Goal: Transaction & Acquisition: Book appointment/travel/reservation

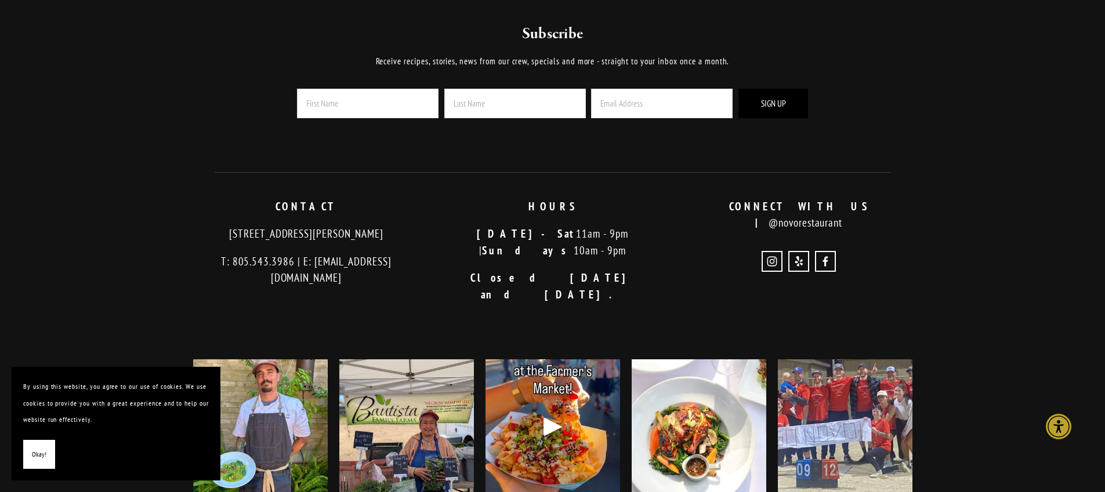
scroll to position [2832, 0]
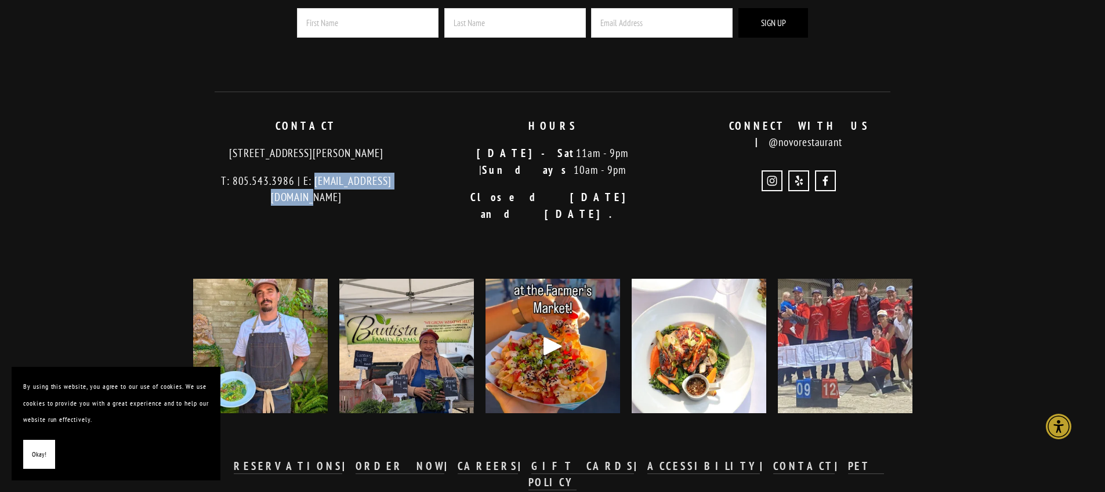
drag, startPoint x: 414, startPoint y: 153, endPoint x: 296, endPoint y: 152, distance: 118.3
click at [296, 173] on p "T: 805.543.3986 | E: [EMAIL_ADDRESS][DOMAIN_NAME]" at bounding box center [306, 189] width 227 height 33
copy p "info@novorestaurant.com"
drag, startPoint x: 426, startPoint y: 128, endPoint x: 199, endPoint y: 117, distance: 227.0
click at [199, 117] on div "CONTACT 726 Higuera Street San Luis Obispo, CA 93401 T: 805.543.3986 | E: info@…" at bounding box center [306, 162] width 246 height 108
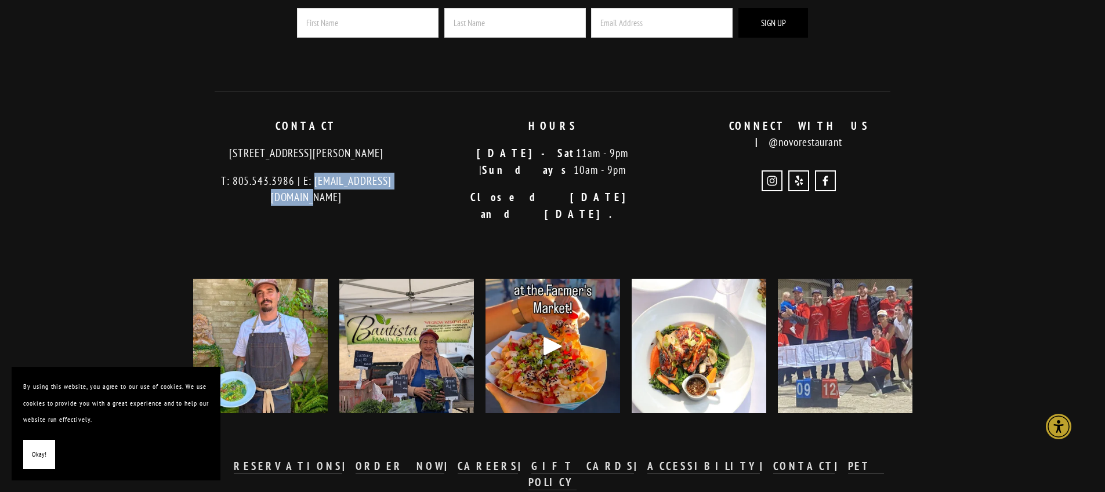
copy p "[STREET_ADDRESS][PERSON_NAME]"
click at [351, 458] on p "RESERVATIONS | ORDER NOW | CAREERS | GIFT CARDS | ACCESSIBILITY | CONTACT | PET…" at bounding box center [553, 474] width 676 height 33
click at [342, 459] on strong "RESERVATIONS" at bounding box center [288, 466] width 108 height 14
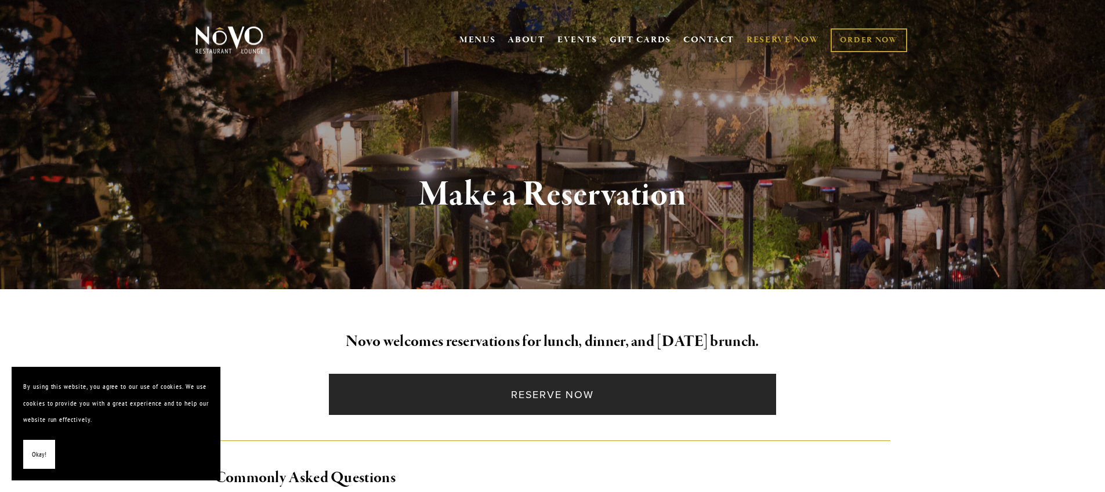
click at [481, 394] on link "Reserve Now" at bounding box center [552, 394] width 447 height 41
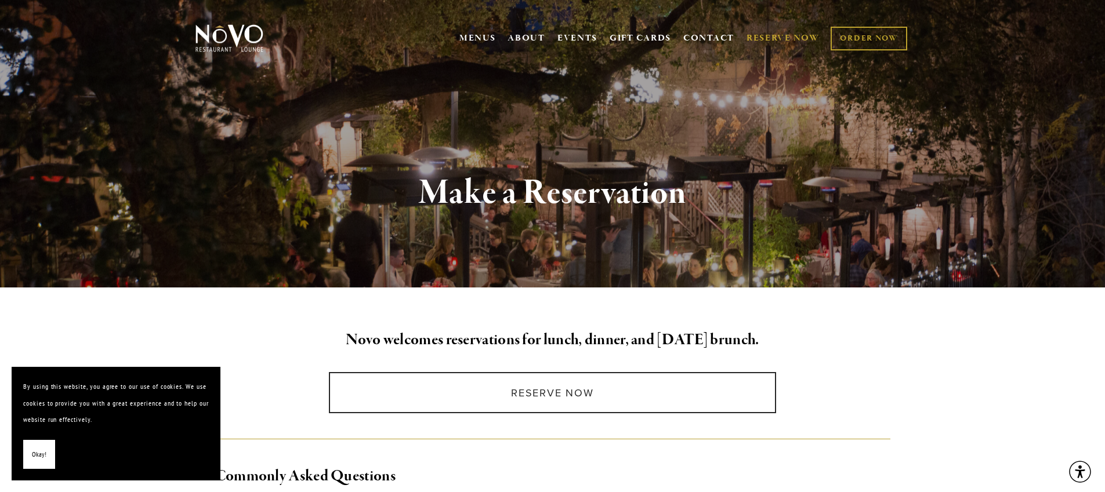
scroll to position [2, 0]
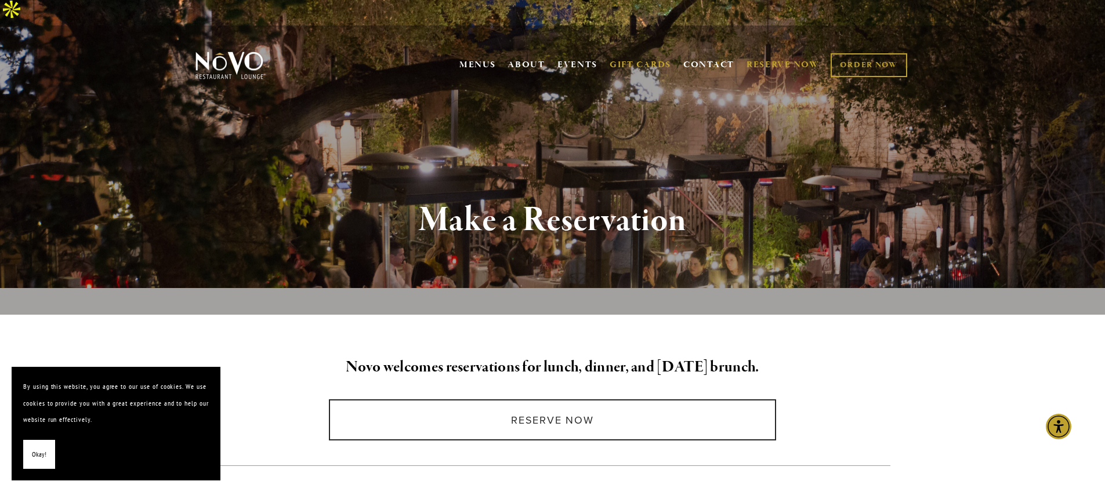
click at [644, 55] on link "GIFT CARDS" at bounding box center [640, 66] width 61 height 22
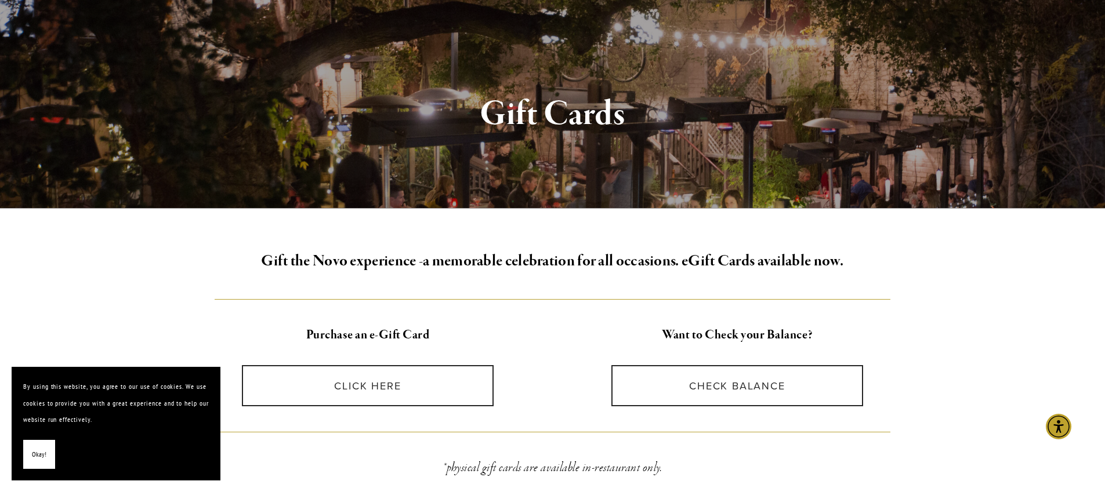
scroll to position [100, 0]
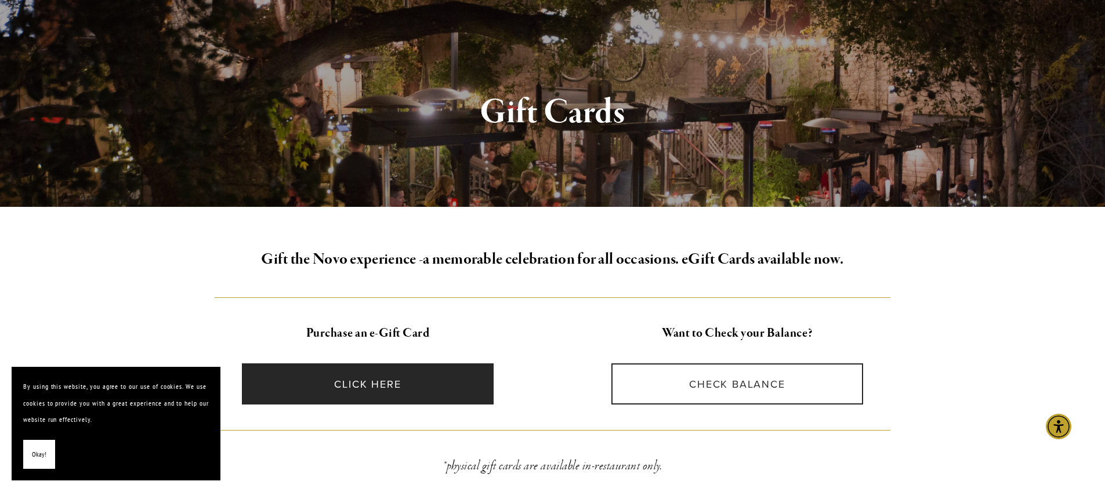
click at [471, 386] on link "CLICK HERE" at bounding box center [368, 384] width 252 height 41
